Goal: Information Seeking & Learning: Check status

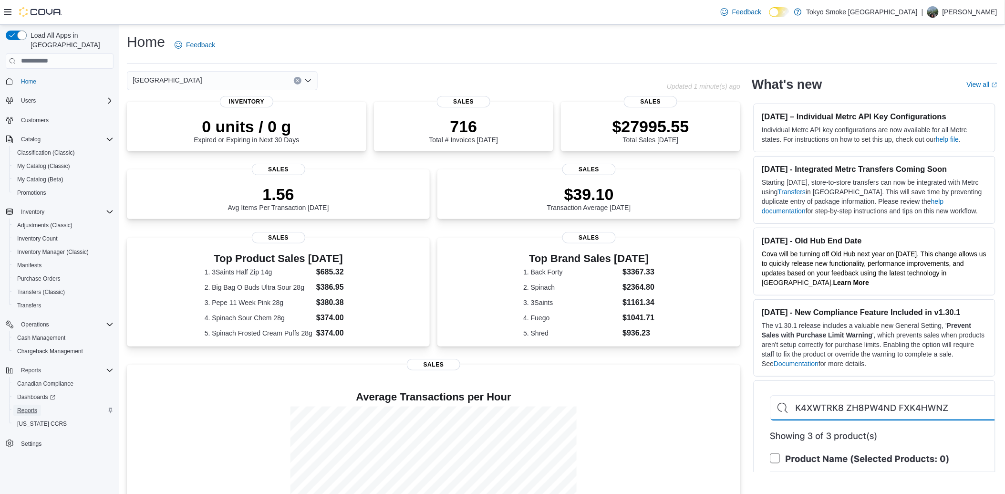
click at [33, 406] on span "Reports" at bounding box center [27, 410] width 20 height 8
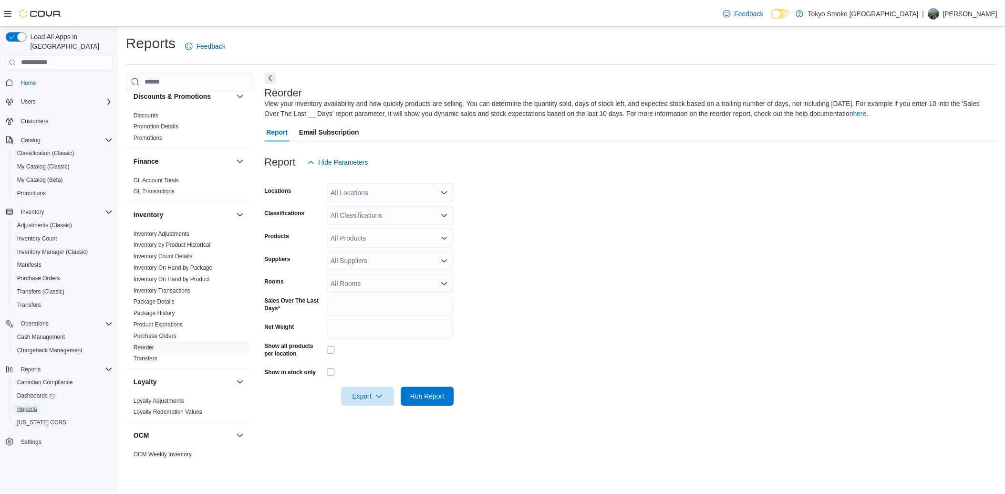
scroll to position [230, 0]
click at [371, 192] on div "All Locations" at bounding box center [393, 192] width 128 height 19
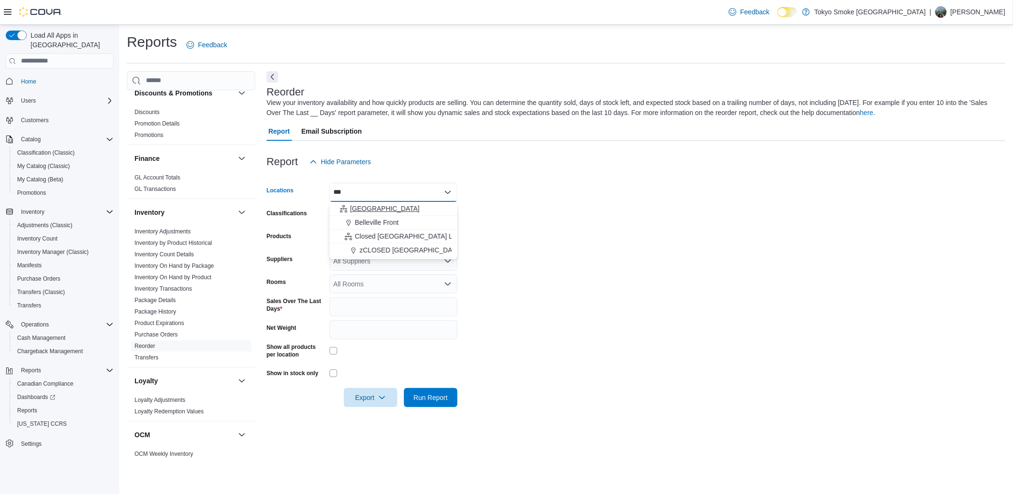
type input "***"
click at [354, 210] on span "[GEOGRAPHIC_DATA]" at bounding box center [385, 209] width 70 height 10
click at [523, 235] on form "Locations [GEOGRAPHIC_DATA] Classifications All Classifications Products All Pr…" at bounding box center [636, 289] width 739 height 236
click at [159, 274] on link "Inventory On Hand by Product" at bounding box center [172, 277] width 77 height 7
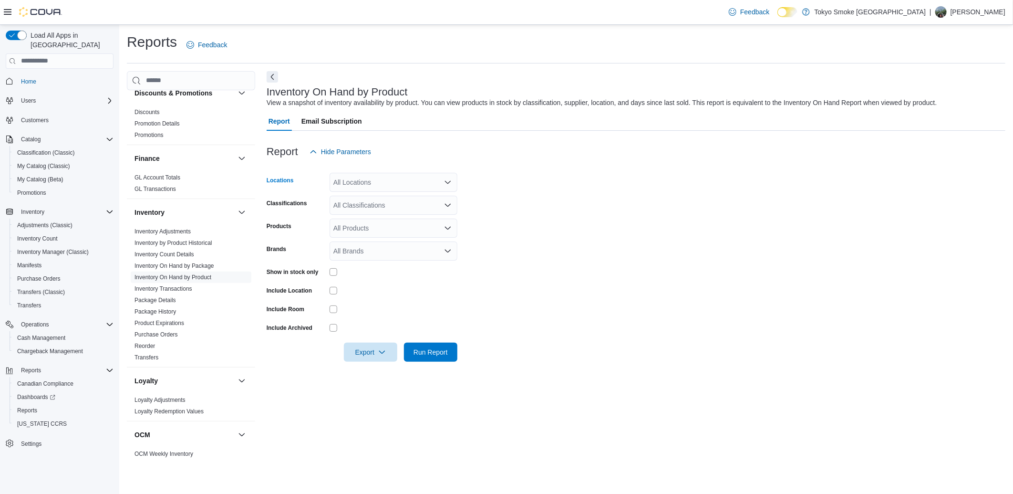
click at [353, 175] on div "All Locations" at bounding box center [393, 182] width 128 height 19
type input "***"
click at [349, 199] on span "Choose from the following options" at bounding box center [345, 199] width 10 height 10
click at [594, 212] on form "Locations [GEOGRAPHIC_DATA] Classifications All Classifications Products All Pr…" at bounding box center [636, 261] width 739 height 200
click at [361, 228] on div "All Products" at bounding box center [393, 227] width 128 height 19
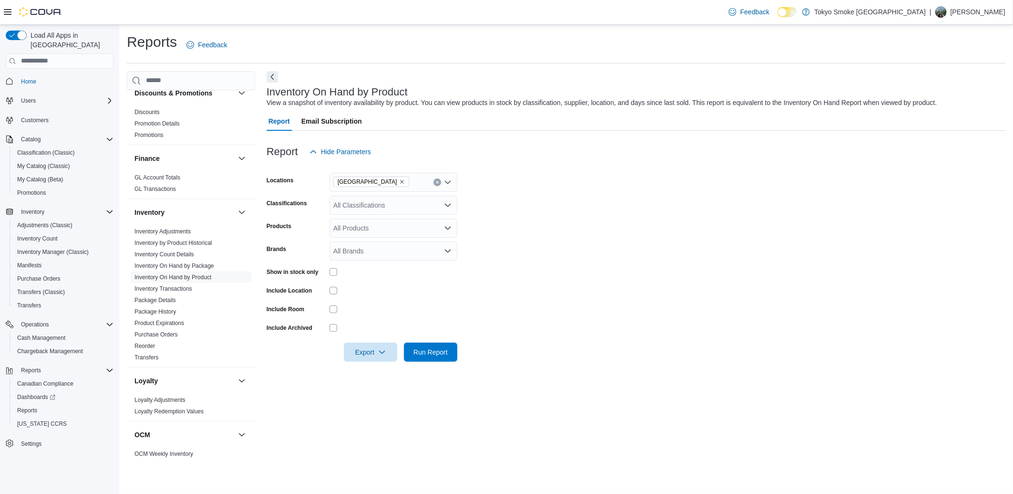
click at [282, 245] on label "Brands" at bounding box center [277, 249] width 20 height 8
click at [333, 245] on input "Brands" at bounding box center [333, 250] width 1 height 11
click at [353, 246] on div "All Brands" at bounding box center [393, 250] width 128 height 19
type input "********"
click at [361, 266] on span "[PERSON_NAME]" at bounding box center [393, 267] width 116 height 10
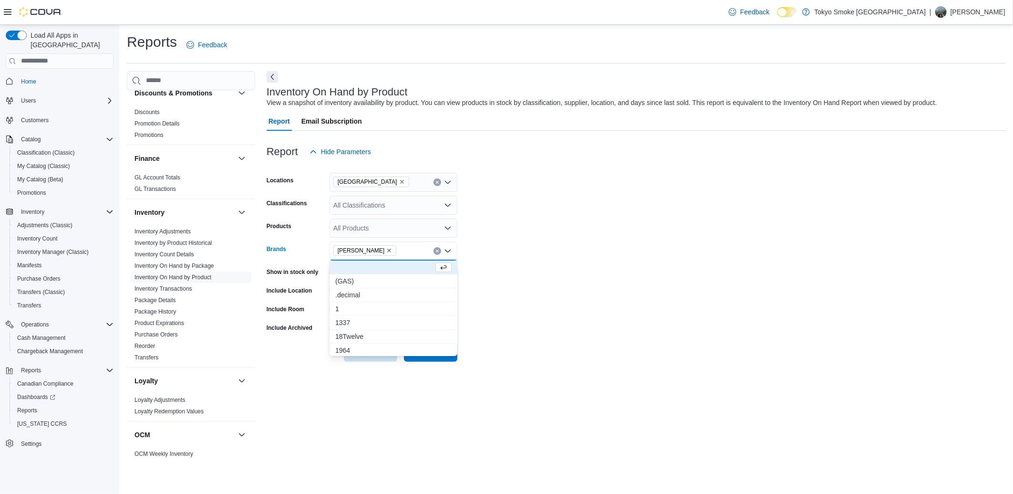
click at [383, 252] on div "[PERSON_NAME]" at bounding box center [393, 250] width 128 height 19
type input "****"
click at [368, 264] on span "[GEOGRAPHIC_DATA]" at bounding box center [393, 267] width 116 height 10
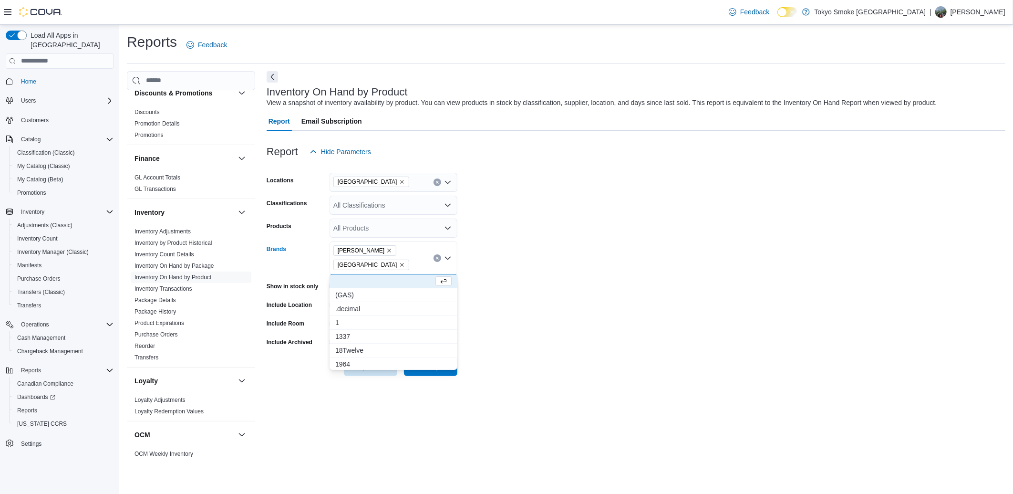
click at [650, 272] on form "Locations [GEOGRAPHIC_DATA] Classifications All Classifications Products All Pr…" at bounding box center [636, 268] width 739 height 215
click at [439, 370] on span "Run Report" at bounding box center [431, 365] width 42 height 19
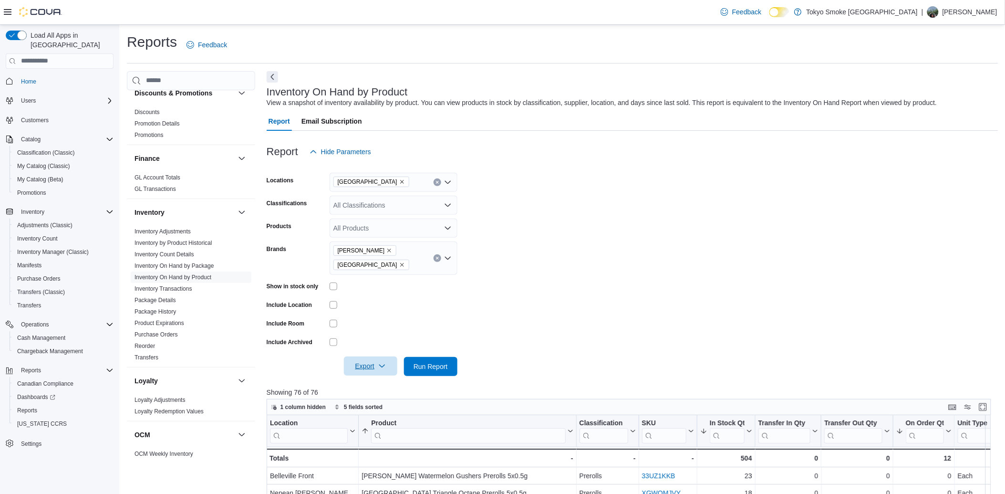
click at [367, 360] on span "Export" at bounding box center [371, 365] width 42 height 19
click at [368, 387] on span "Export to Excel" at bounding box center [371, 385] width 43 height 8
click at [386, 249] on icon "Remove BC Green from selection in this group" at bounding box center [389, 250] width 6 height 6
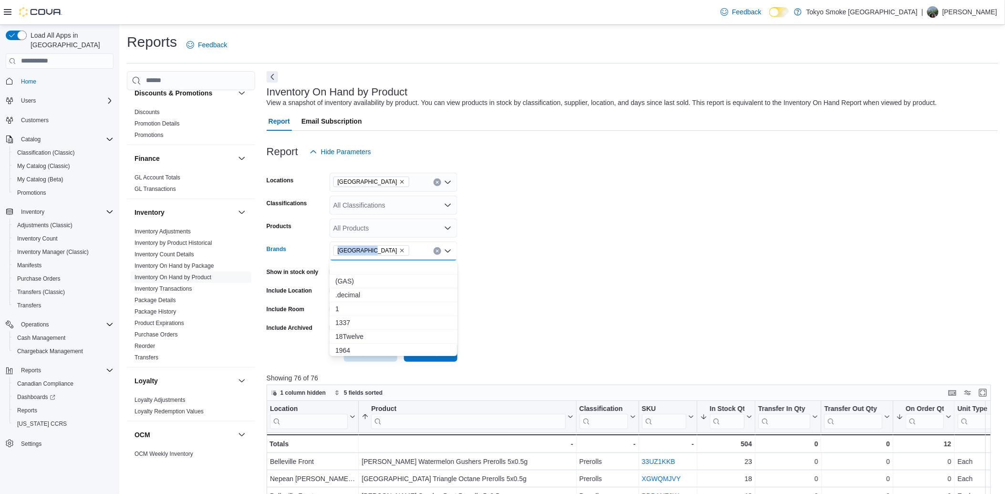
drag, startPoint x: 368, startPoint y: 249, endPoint x: 387, endPoint y: 250, distance: 19.6
click at [387, 250] on span "[GEOGRAPHIC_DATA]" at bounding box center [371, 251] width 67 height 10
click at [399, 250] on icon "Remove Castle Rock Farms from selection in this group" at bounding box center [402, 250] width 6 height 6
click at [387, 250] on div "All Brands Combo box. Selected. Combo box input. All Brands. Type some text or,…" at bounding box center [393, 250] width 128 height 19
click at [425, 350] on span "Run Report" at bounding box center [430, 352] width 34 height 10
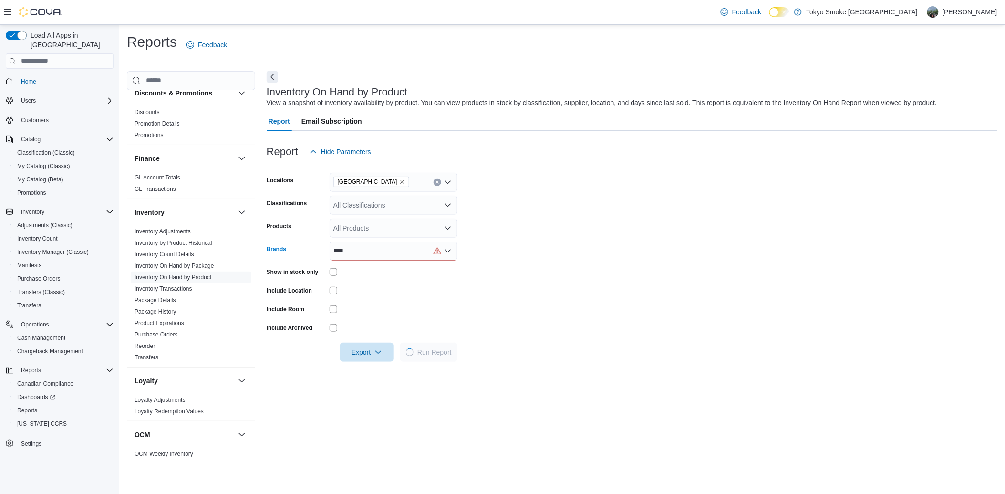
click at [373, 254] on div "****" at bounding box center [393, 250] width 128 height 19
type input "***"
click at [341, 341] on button "Olli" at bounding box center [393, 336] width 128 height 14
click at [645, 244] on form "Locations [GEOGRAPHIC_DATA] Classifications All Classifications Products All Pr…" at bounding box center [632, 261] width 730 height 200
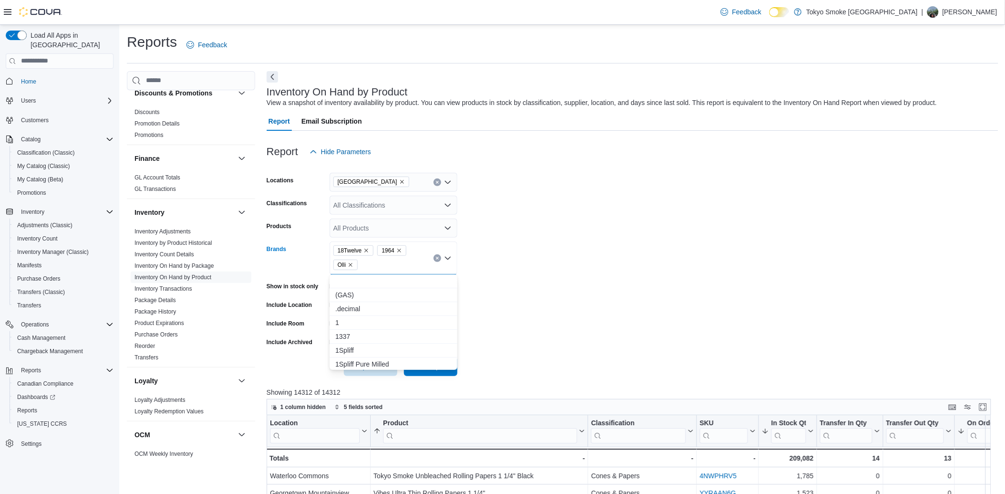
click at [365, 250] on icon "Remove 18Twelve from selection in this group" at bounding box center [367, 250] width 4 height 4
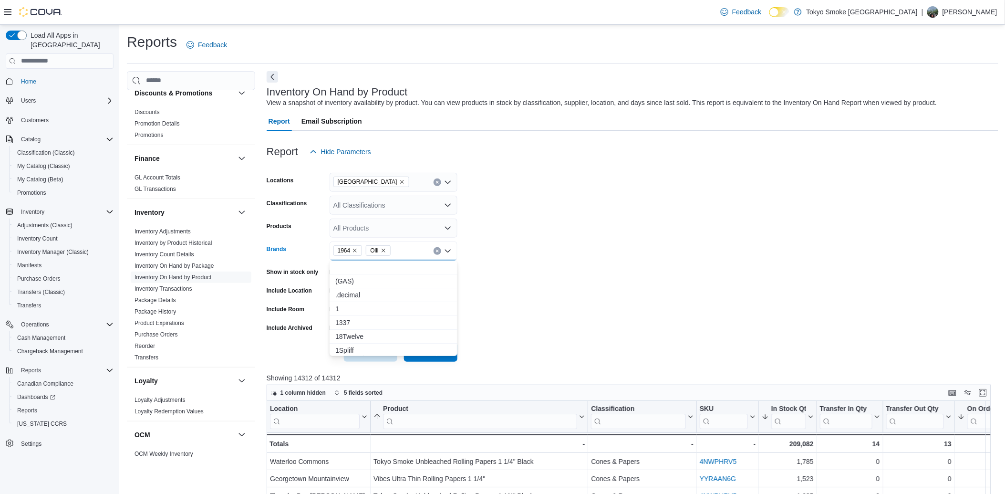
click at [351, 250] on span "1964" at bounding box center [348, 251] width 21 height 10
click at [352, 250] on icon "Remove 1964 from selection in this group" at bounding box center [355, 250] width 6 height 6
click at [571, 226] on form "Locations [GEOGRAPHIC_DATA] Classifications All Classifications Products All Pr…" at bounding box center [632, 261] width 731 height 200
click at [430, 354] on span "Run Report" at bounding box center [430, 352] width 34 height 10
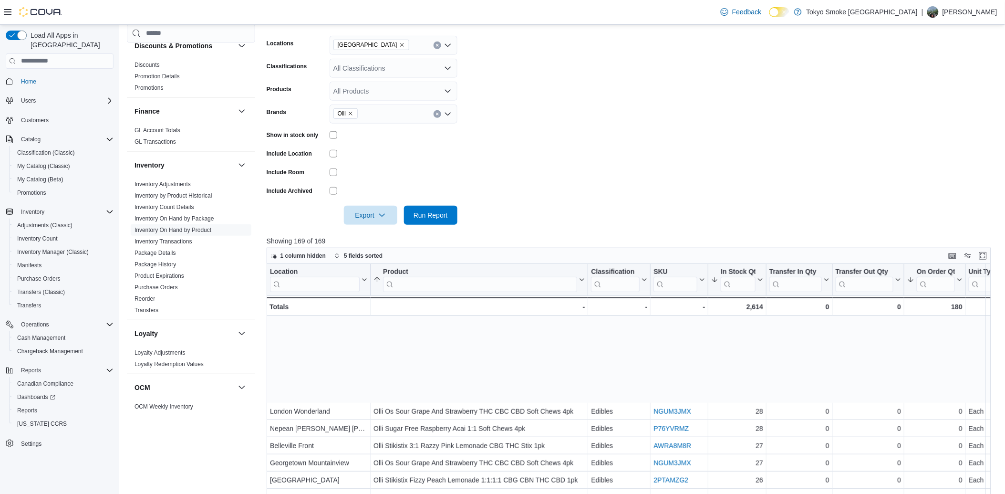
scroll to position [369, 0]
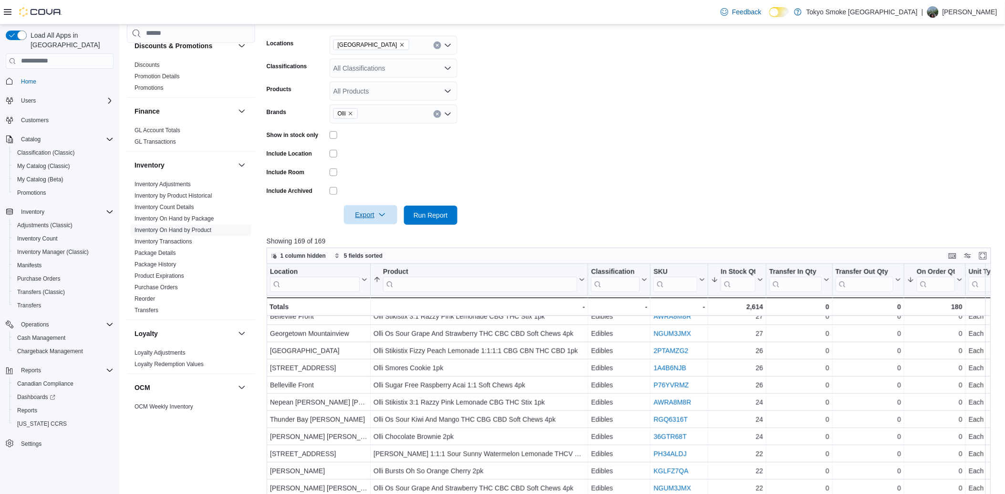
click at [361, 205] on span "Export" at bounding box center [371, 214] width 42 height 19
click at [362, 241] on button "Export to Excel" at bounding box center [372, 233] width 54 height 19
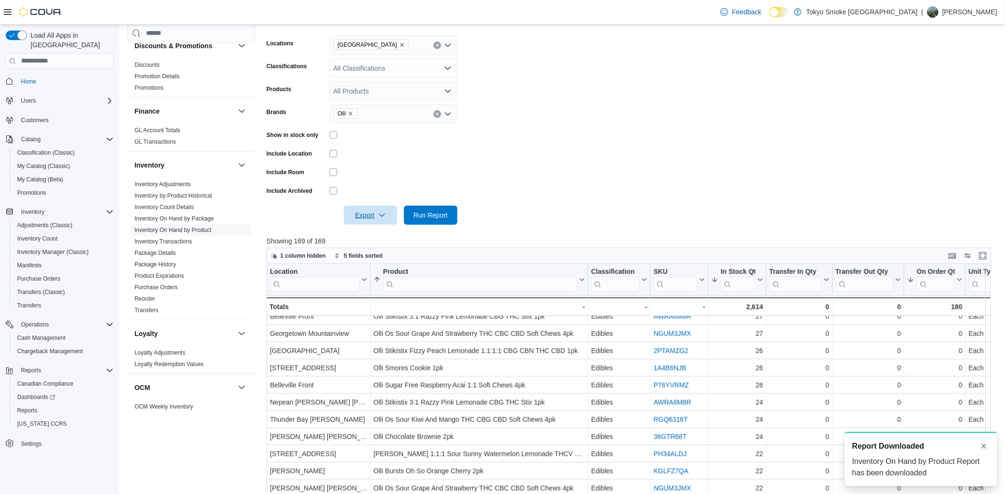
scroll to position [0, 0]
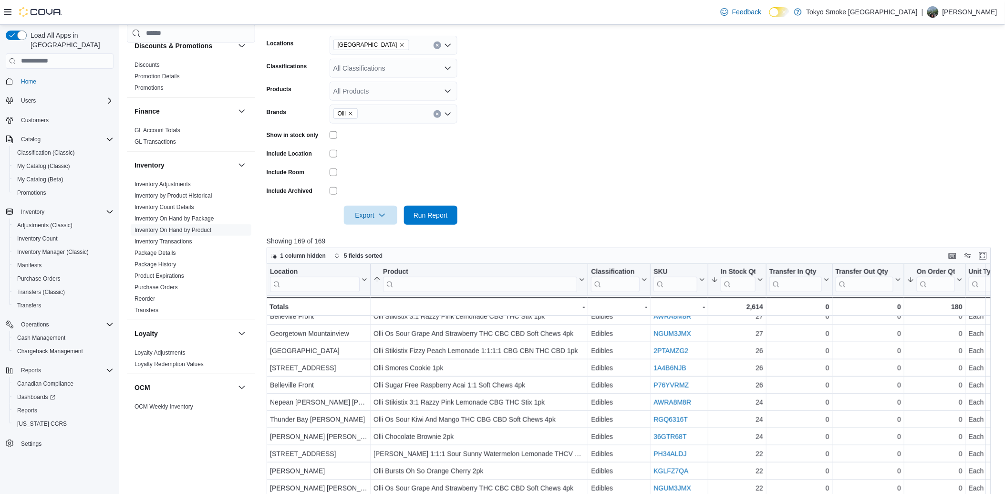
click at [624, 128] on form "Locations [GEOGRAPHIC_DATA] Classifications All Classifications Products All Pr…" at bounding box center [632, 124] width 731 height 200
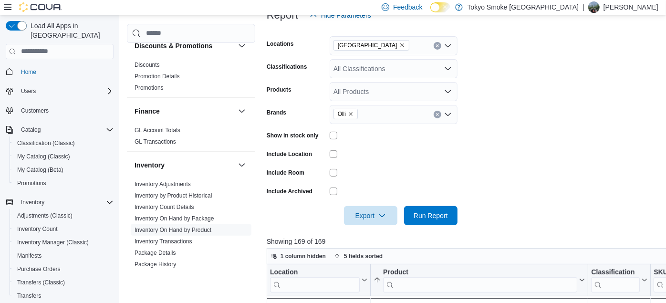
scroll to position [369, 0]
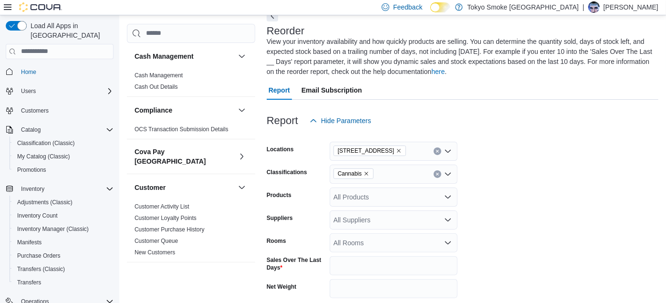
scroll to position [51, 0]
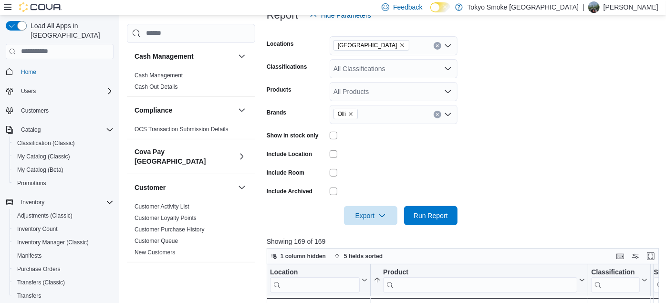
scroll to position [369, 0]
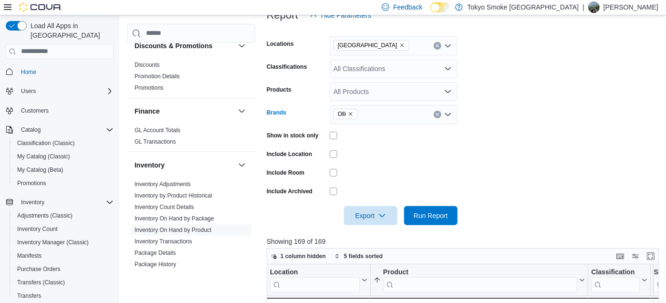
click at [352, 115] on icon "Remove Olli from selection in this group" at bounding box center [351, 114] width 4 height 4
type input "*****"
click at [352, 124] on button "Tweed" at bounding box center [393, 131] width 128 height 14
click at [325, 125] on form "Locations Ontario Classifications All Classifications Products All Products Bra…" at bounding box center [465, 125] width 396 height 200
click at [426, 218] on span "Run Report" at bounding box center [430, 215] width 34 height 10
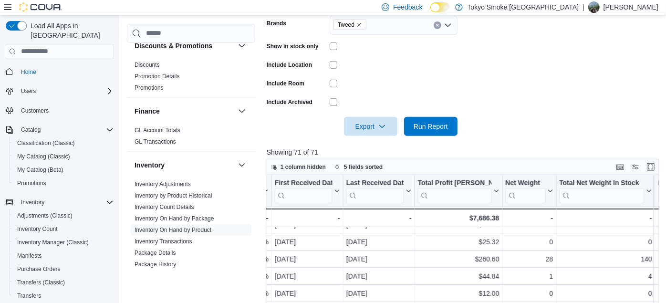
scroll to position [199, 1176]
click at [411, 190] on div at bounding box center [415, 190] width 8 height 31
click at [406, 188] on icon at bounding box center [408, 191] width 8 height 6
click at [390, 237] on span "Sort High-Low" at bounding box center [385, 239] width 36 height 8
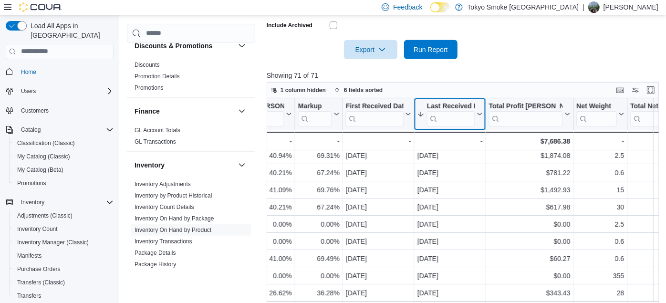
scroll to position [20, 1105]
click at [479, 116] on button "Last Received Date" at bounding box center [449, 114] width 65 height 24
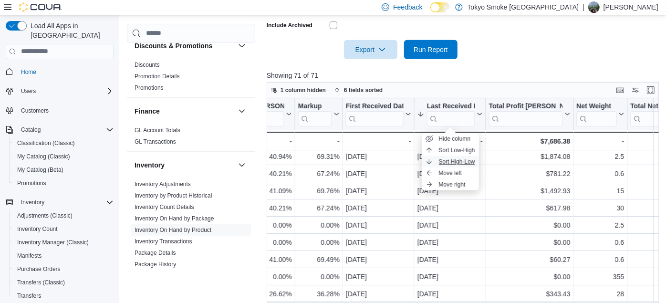
click at [461, 163] on span "Sort High-Low" at bounding box center [457, 162] width 36 height 8
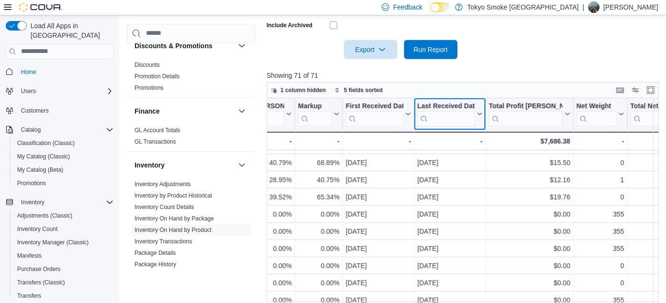
scroll to position [450, 1105]
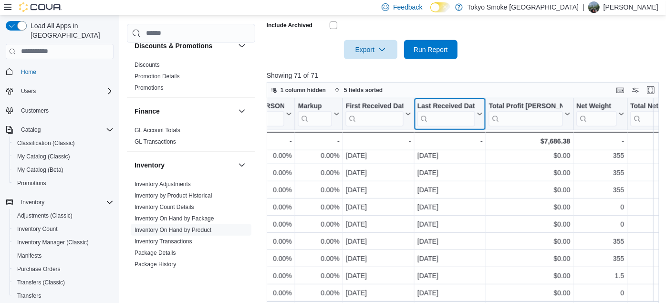
click at [477, 109] on button "Last Received Date" at bounding box center [449, 114] width 65 height 24
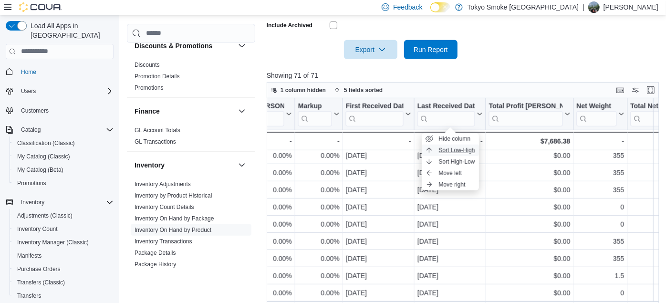
click at [462, 150] on span "Sort Low-High" at bounding box center [457, 150] width 36 height 8
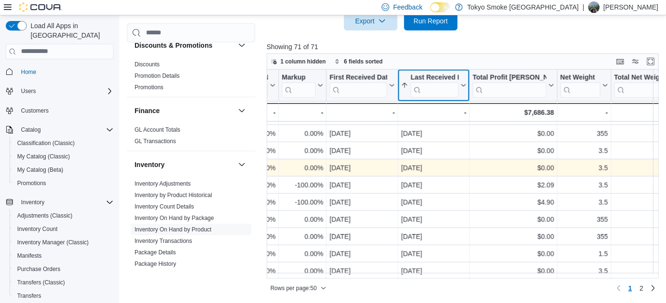
scroll to position [706, 1121]
